Goal: Task Accomplishment & Management: Use online tool/utility

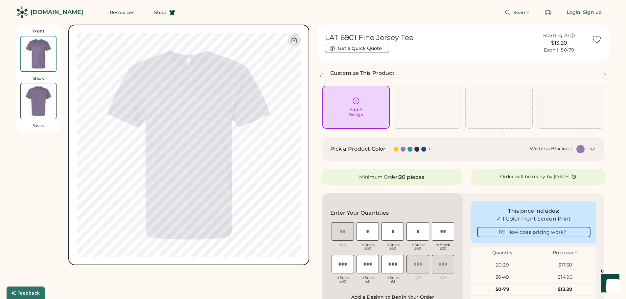
click at [417, 150] on div at bounding box center [416, 149] width 5 height 5
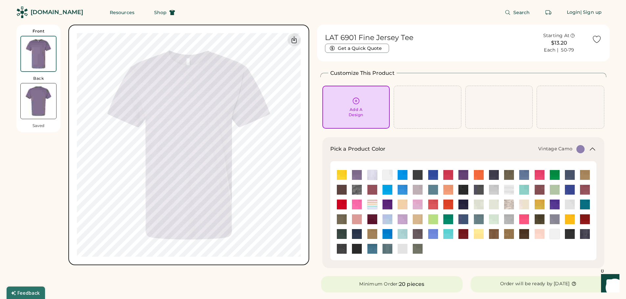
click at [355, 188] on img at bounding box center [357, 190] width 10 height 10
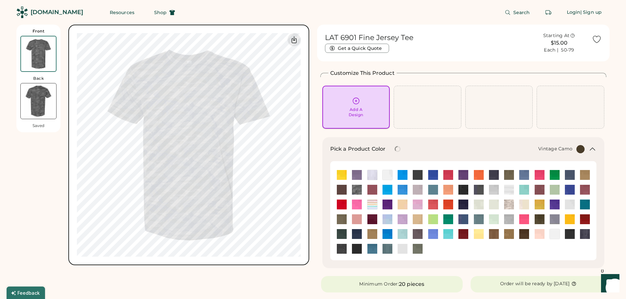
click at [343, 106] on div "Add A Design" at bounding box center [356, 107] width 58 height 21
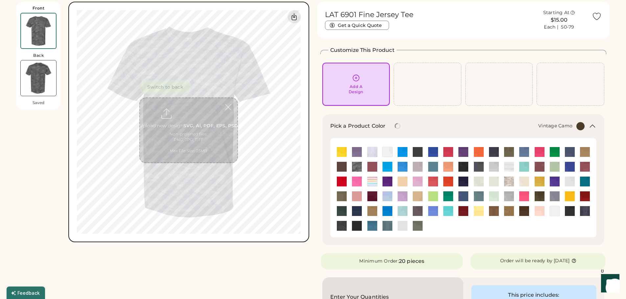
scroll to position [25, 0]
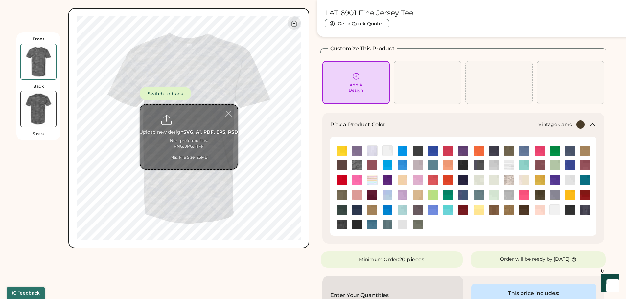
click at [172, 117] on input "file" at bounding box center [188, 137] width 97 height 64
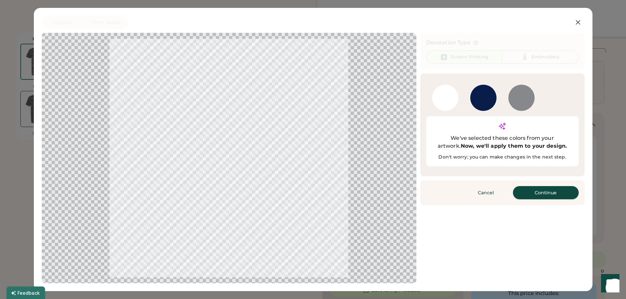
click at [539, 186] on button "Continue" at bounding box center [546, 192] width 66 height 13
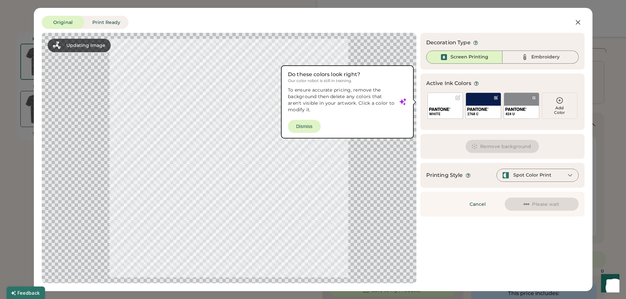
click at [480, 101] on div "2768 C" at bounding box center [483, 106] width 35 height 26
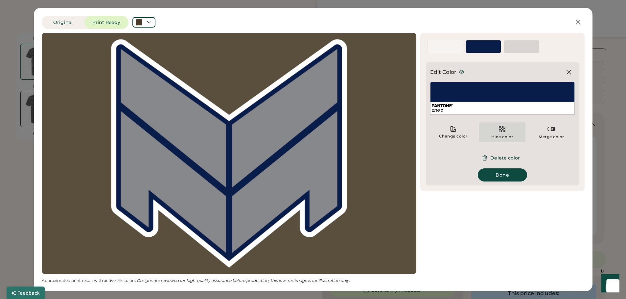
click at [504, 128] on img at bounding box center [502, 129] width 8 height 8
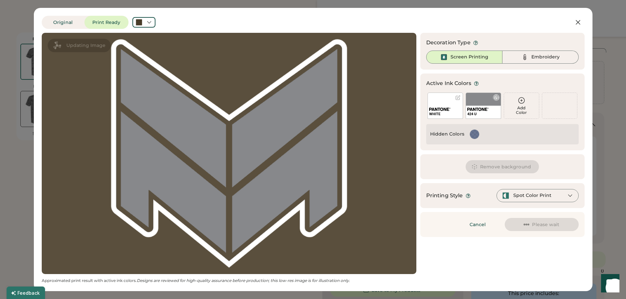
click at [474, 105] on div "424 U" at bounding box center [483, 106] width 35 height 26
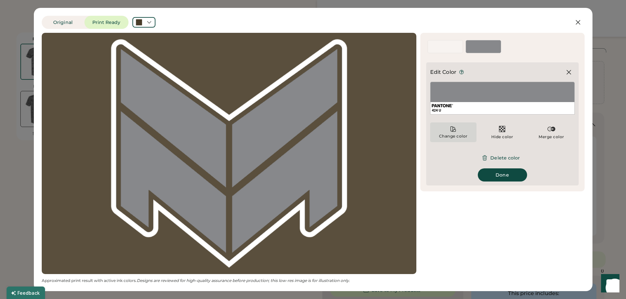
click at [450, 133] on div "Change color" at bounding box center [453, 133] width 46 height 20
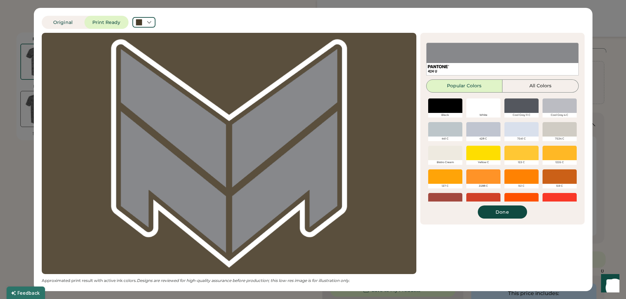
click at [508, 176] on div at bounding box center [521, 177] width 34 height 14
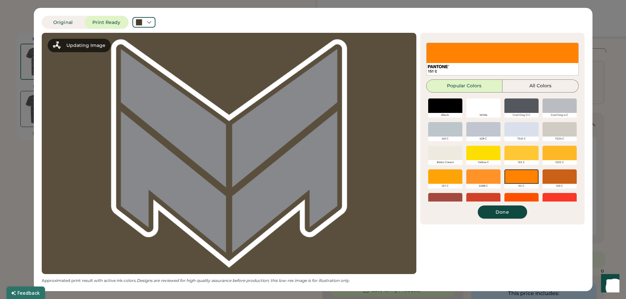
click at [502, 211] on button "Done" at bounding box center [502, 212] width 49 height 13
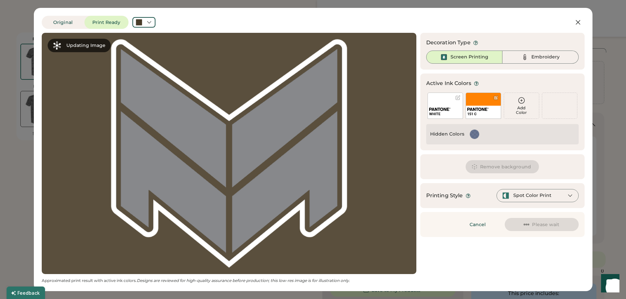
click at [439, 102] on div "WHITE" at bounding box center [444, 106] width 35 height 26
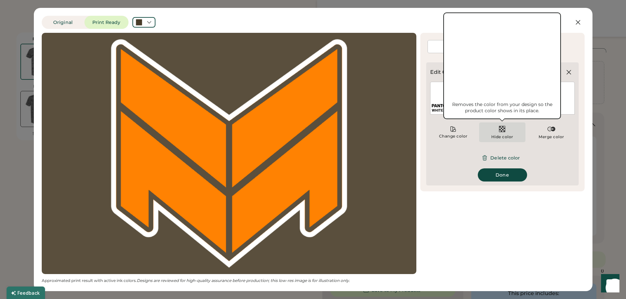
click at [504, 131] on img at bounding box center [502, 129] width 8 height 8
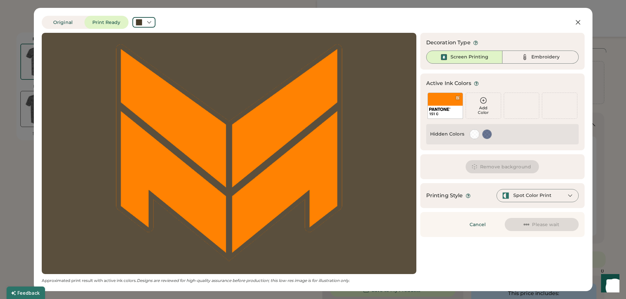
click at [572, 28] on div at bounding box center [566, 22] width 38 height 13
click at [575, 24] on icon at bounding box center [578, 22] width 8 height 8
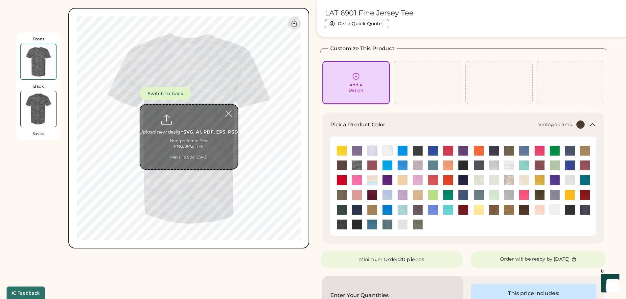
click at [348, 74] on div "Add A Design" at bounding box center [356, 82] width 58 height 21
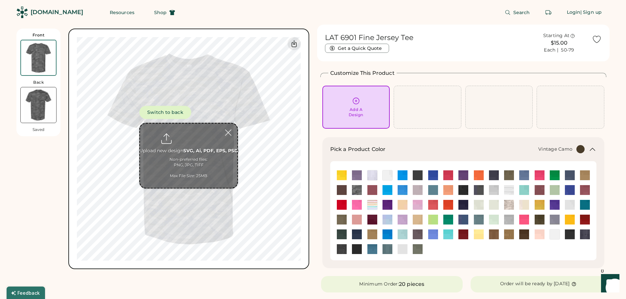
scroll to position [0, 0]
click at [187, 150] on input "file" at bounding box center [188, 158] width 97 height 64
type input "**********"
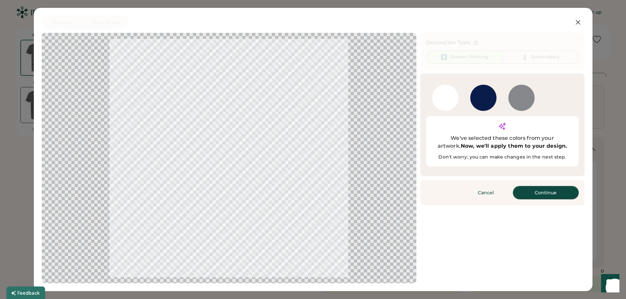
click at [541, 186] on button "Continue" at bounding box center [546, 192] width 66 height 13
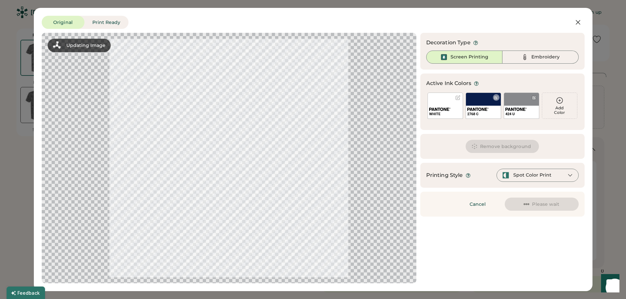
click at [478, 100] on div "2768 C" at bounding box center [483, 106] width 35 height 26
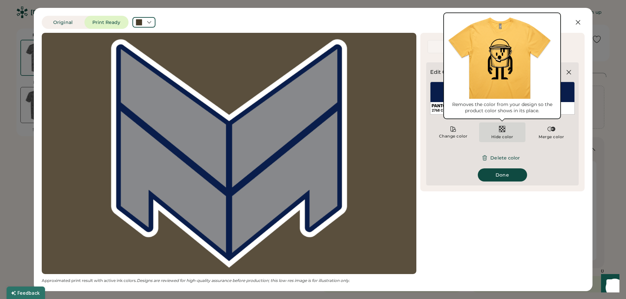
click at [503, 131] on img at bounding box center [502, 129] width 8 height 8
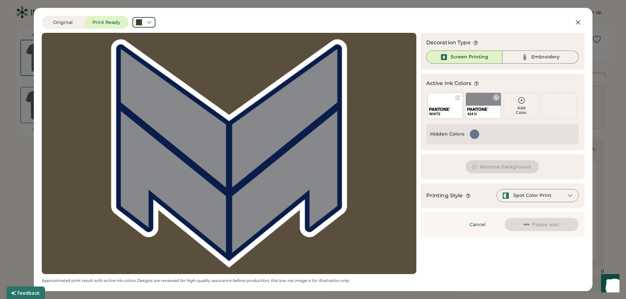
click at [478, 102] on div "424 U" at bounding box center [483, 106] width 35 height 26
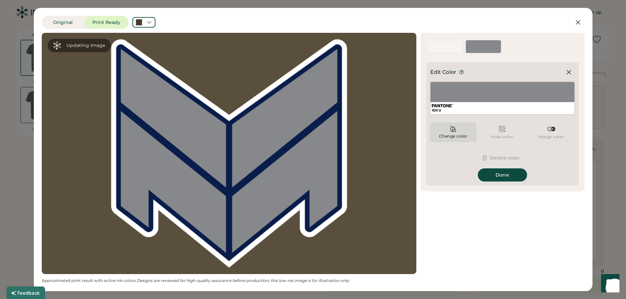
click at [449, 129] on div "Change color" at bounding box center [453, 133] width 46 height 20
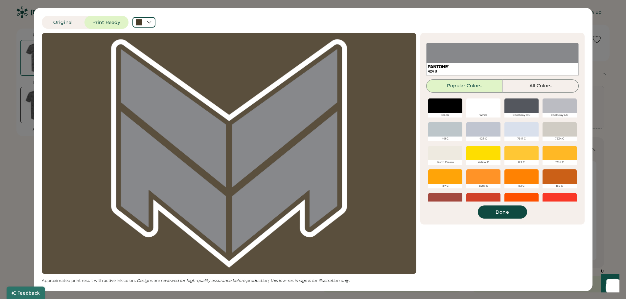
click at [514, 173] on div at bounding box center [521, 177] width 34 height 14
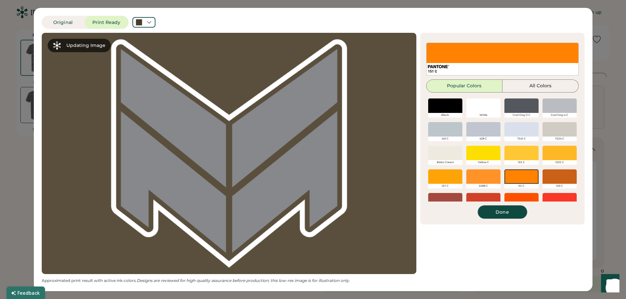
click at [501, 214] on button "Done" at bounding box center [502, 212] width 49 height 13
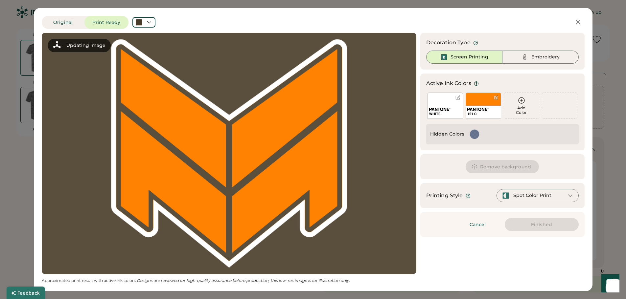
click at [439, 104] on div "WHITE" at bounding box center [444, 106] width 35 height 26
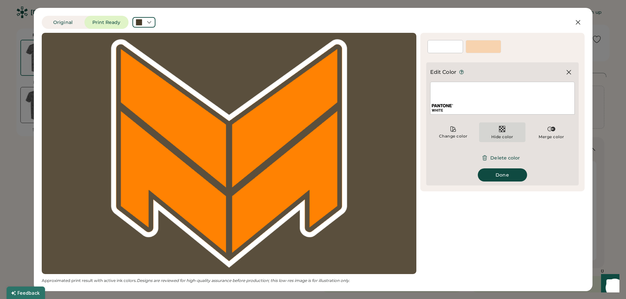
click at [501, 132] on img at bounding box center [502, 129] width 8 height 8
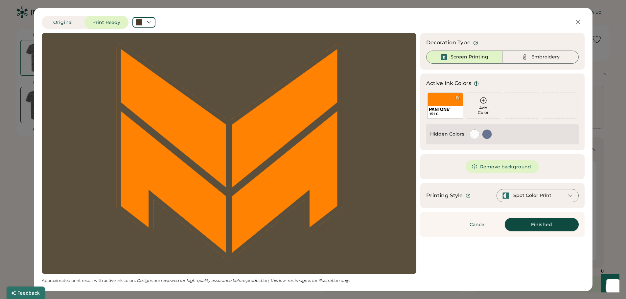
click at [547, 225] on button "Finished" at bounding box center [542, 224] width 74 height 13
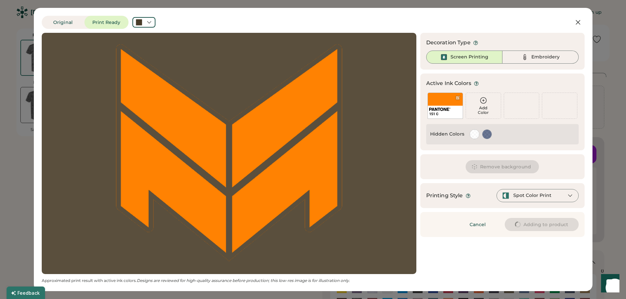
type input "****"
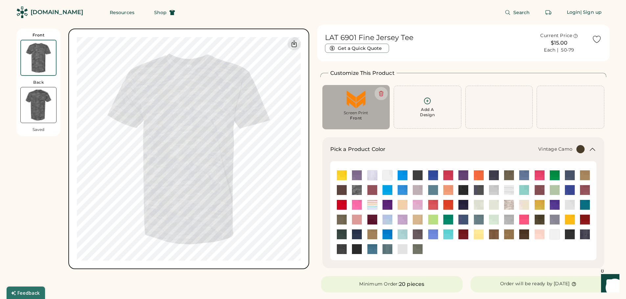
type input "****"
